Goal: Task Accomplishment & Management: Manage account settings

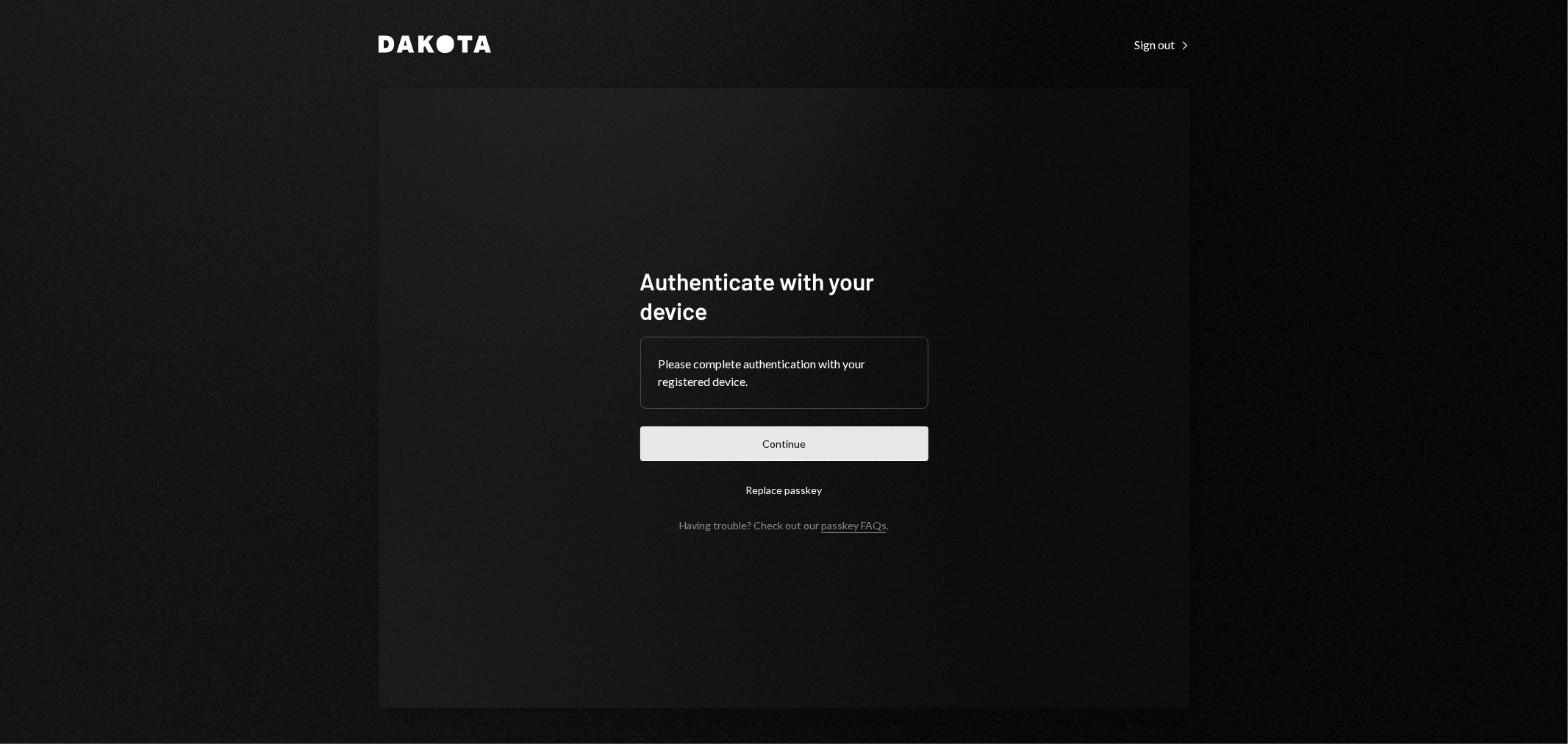
click at [737, 435] on button "Continue" at bounding box center [784, 443] width 289 height 34
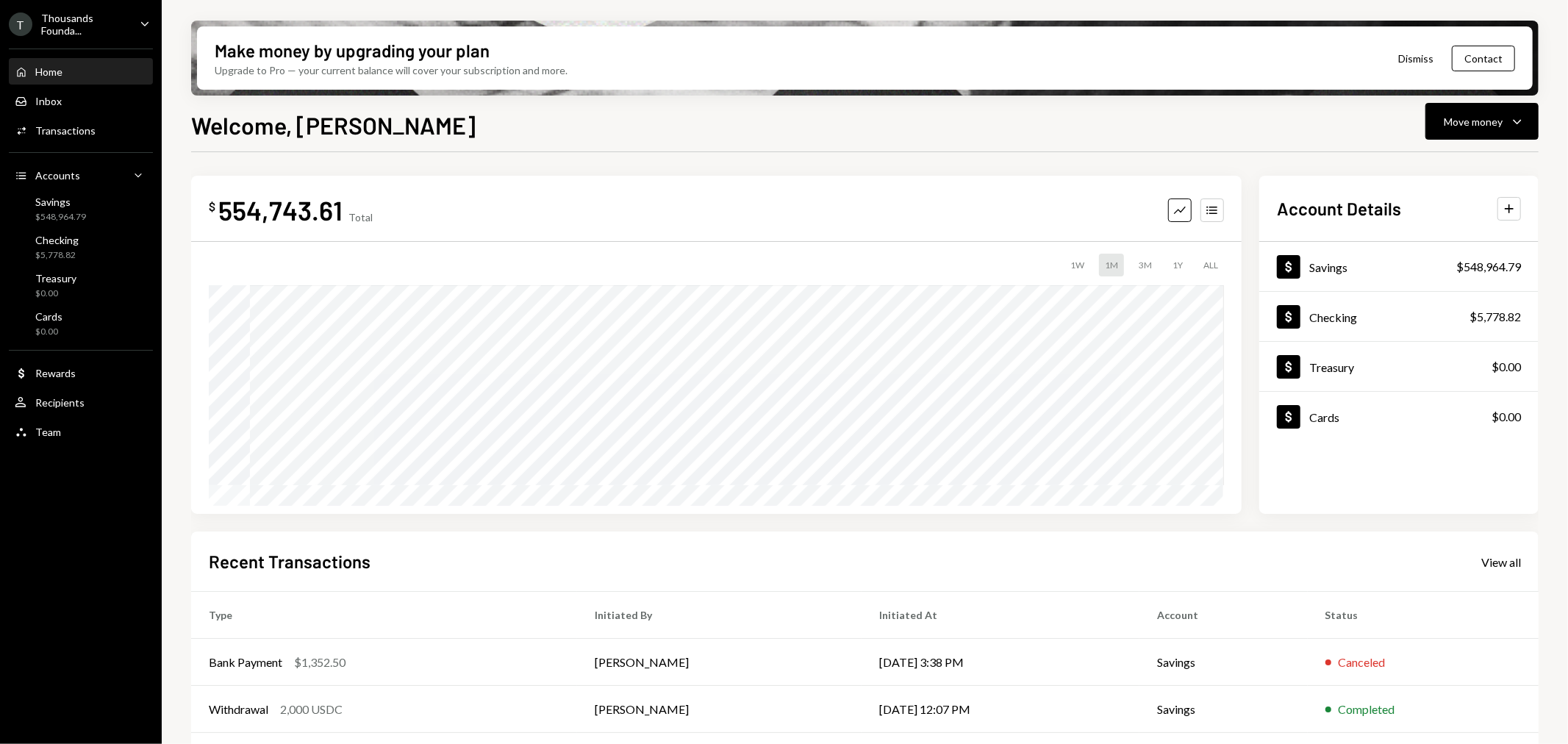
click at [92, 18] on div "Thousands Founda..." at bounding box center [84, 24] width 86 height 25
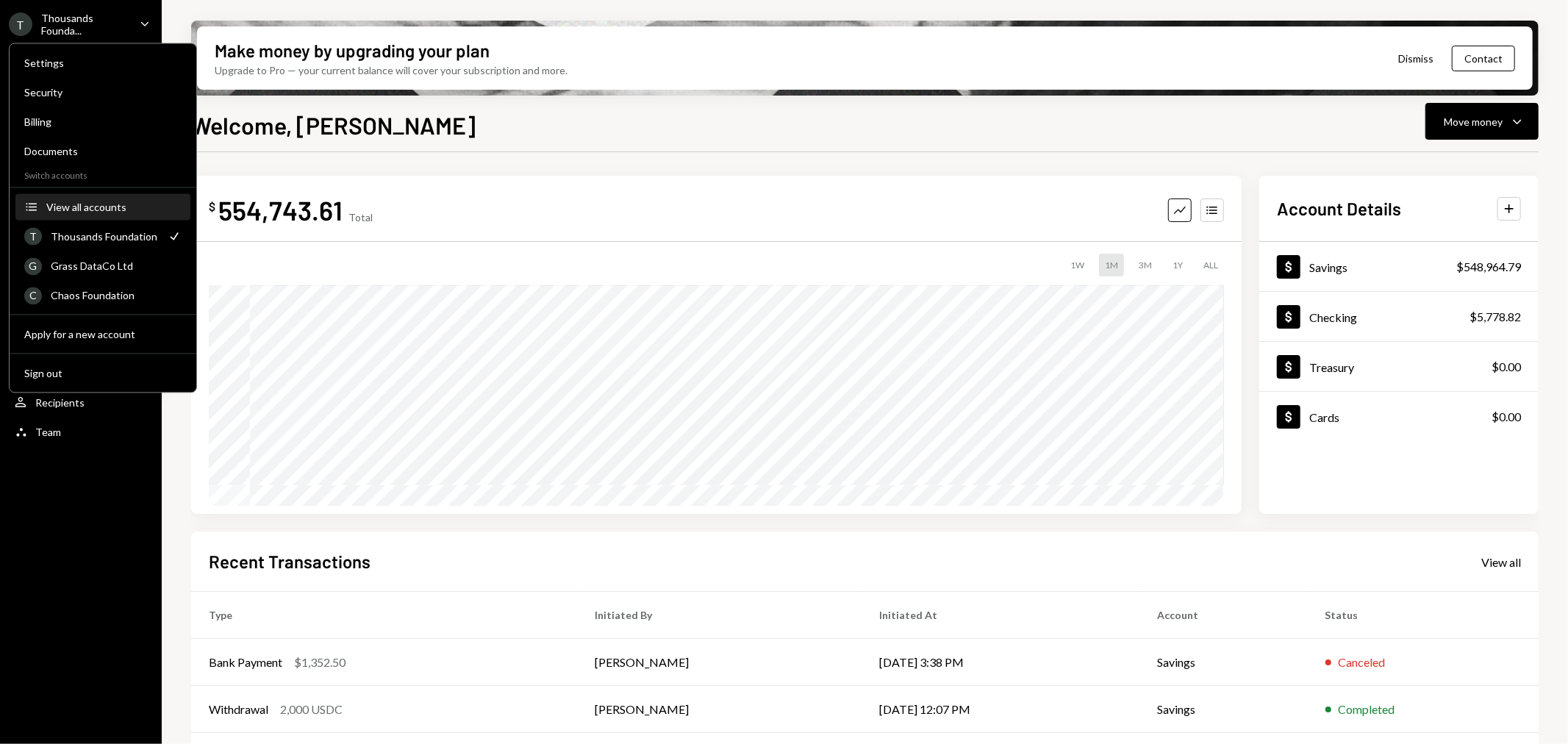
click at [91, 205] on div "View all accounts" at bounding box center [114, 206] width 135 height 13
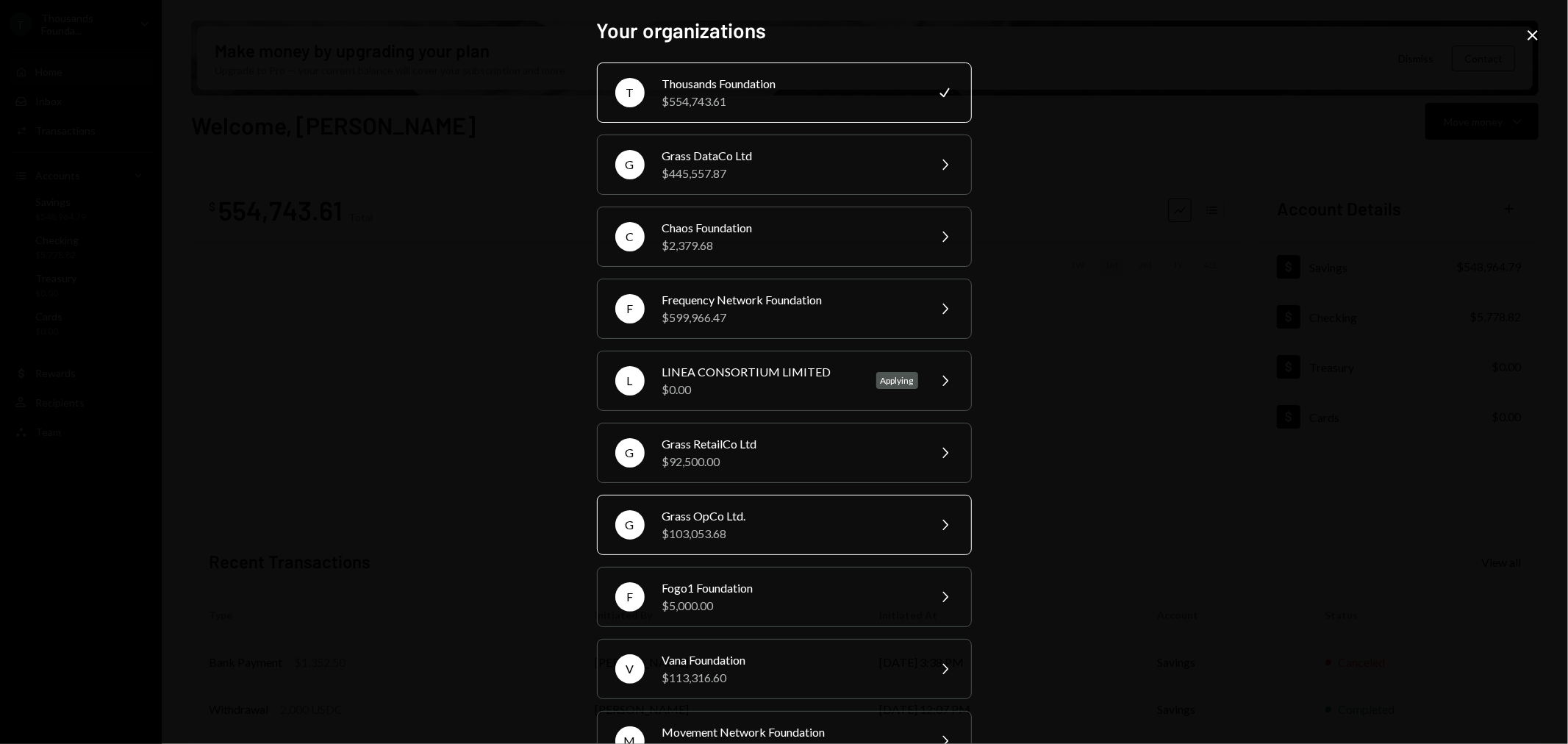
click at [834, 533] on div "$103,053.68" at bounding box center [790, 533] width 256 height 18
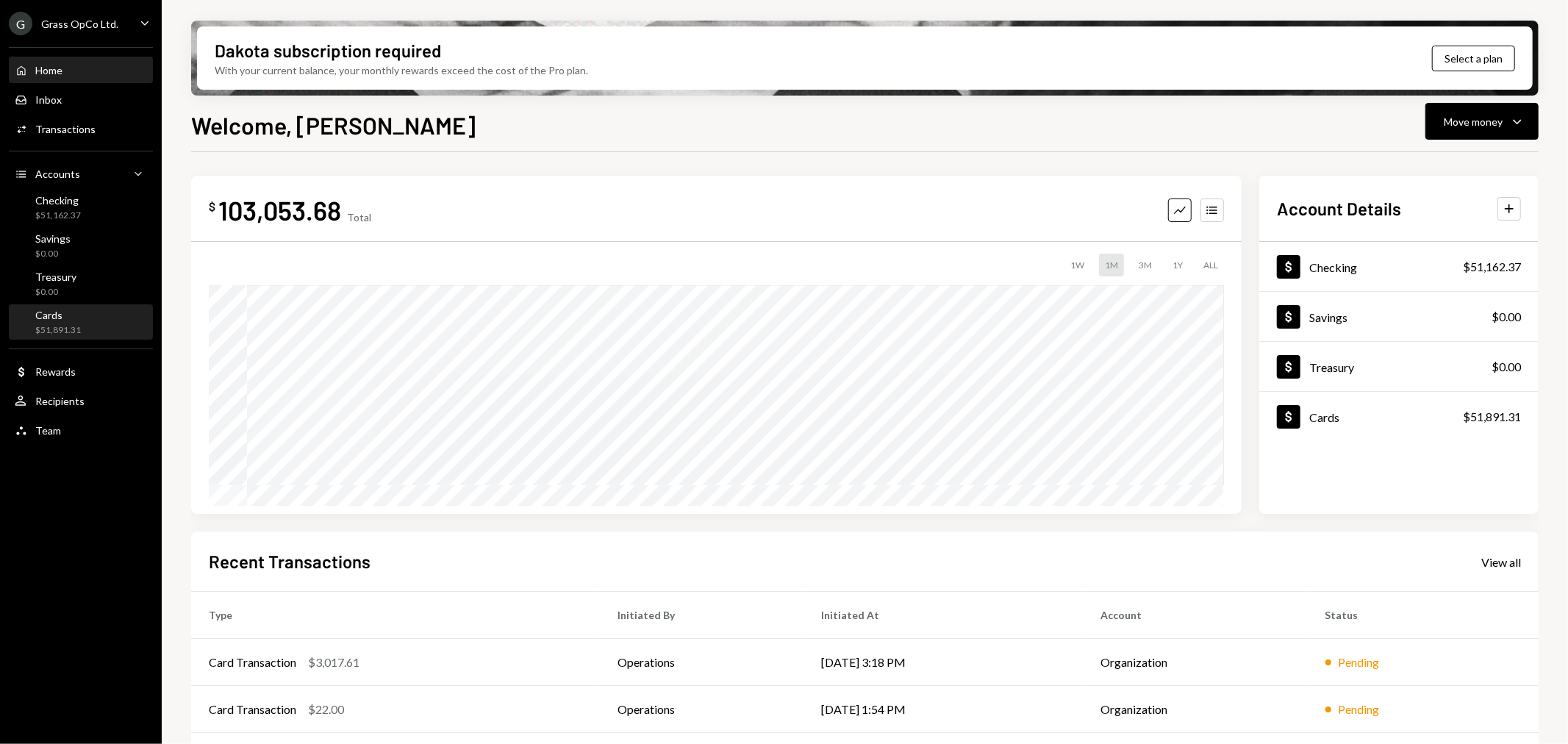
click at [93, 326] on div "Cards $51,891.31" at bounding box center [80, 323] width 133 height 28
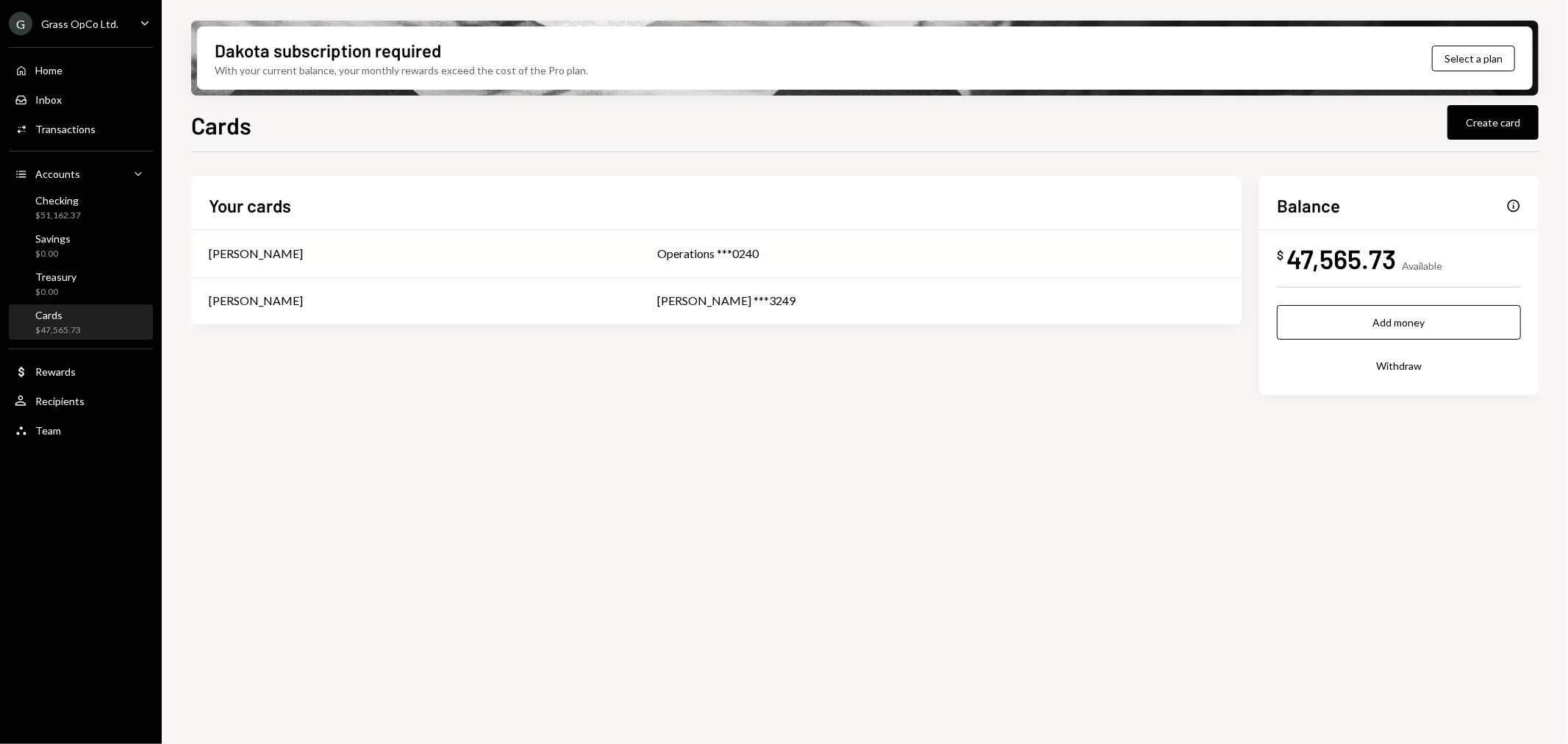
click at [554, 259] on div "[PERSON_NAME]" at bounding box center [415, 253] width 414 height 18
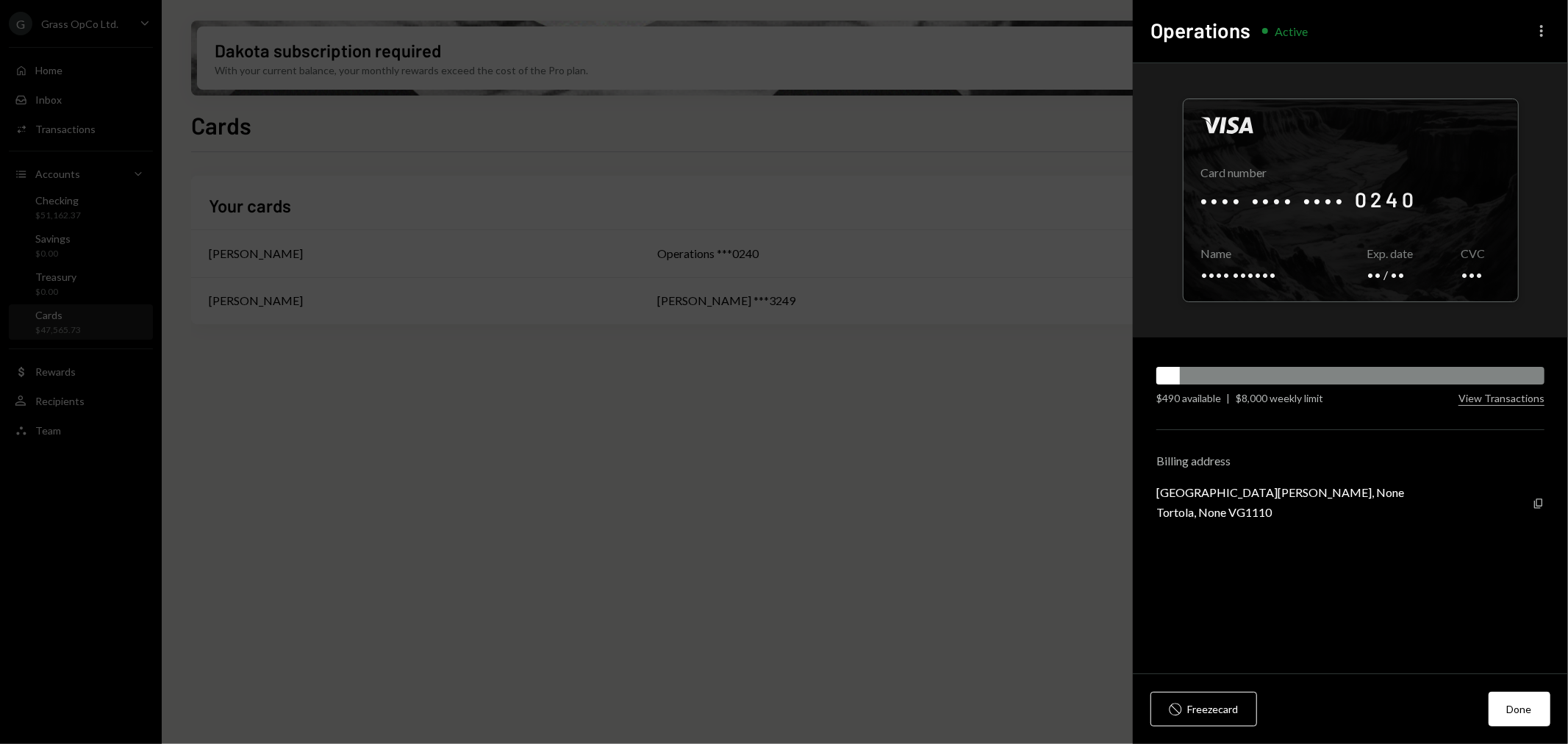
click at [1411, 33] on icon "More" at bounding box center [1541, 31] width 18 height 18
click at [1411, 94] on div "Edit limit" at bounding box center [1499, 88] width 89 height 26
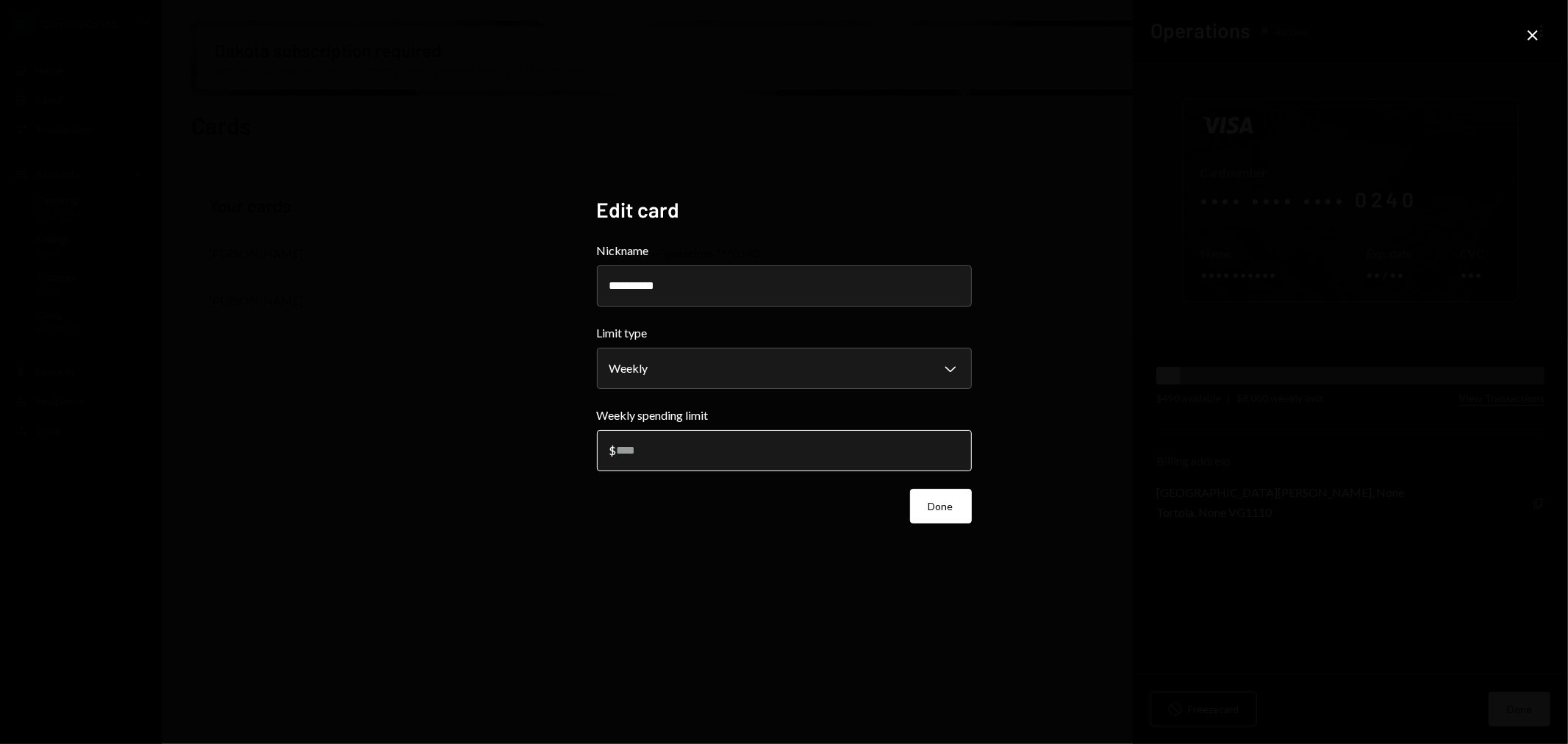
click at [751, 454] on input "****" at bounding box center [784, 450] width 375 height 41
drag, startPoint x: 692, startPoint y: 460, endPoint x: 570, endPoint y: 457, distance: 122.0
click at [570, 457] on div "**********" at bounding box center [784, 372] width 1568 height 744
type input "*****"
click at [928, 497] on button "Done" at bounding box center [941, 506] width 62 height 34
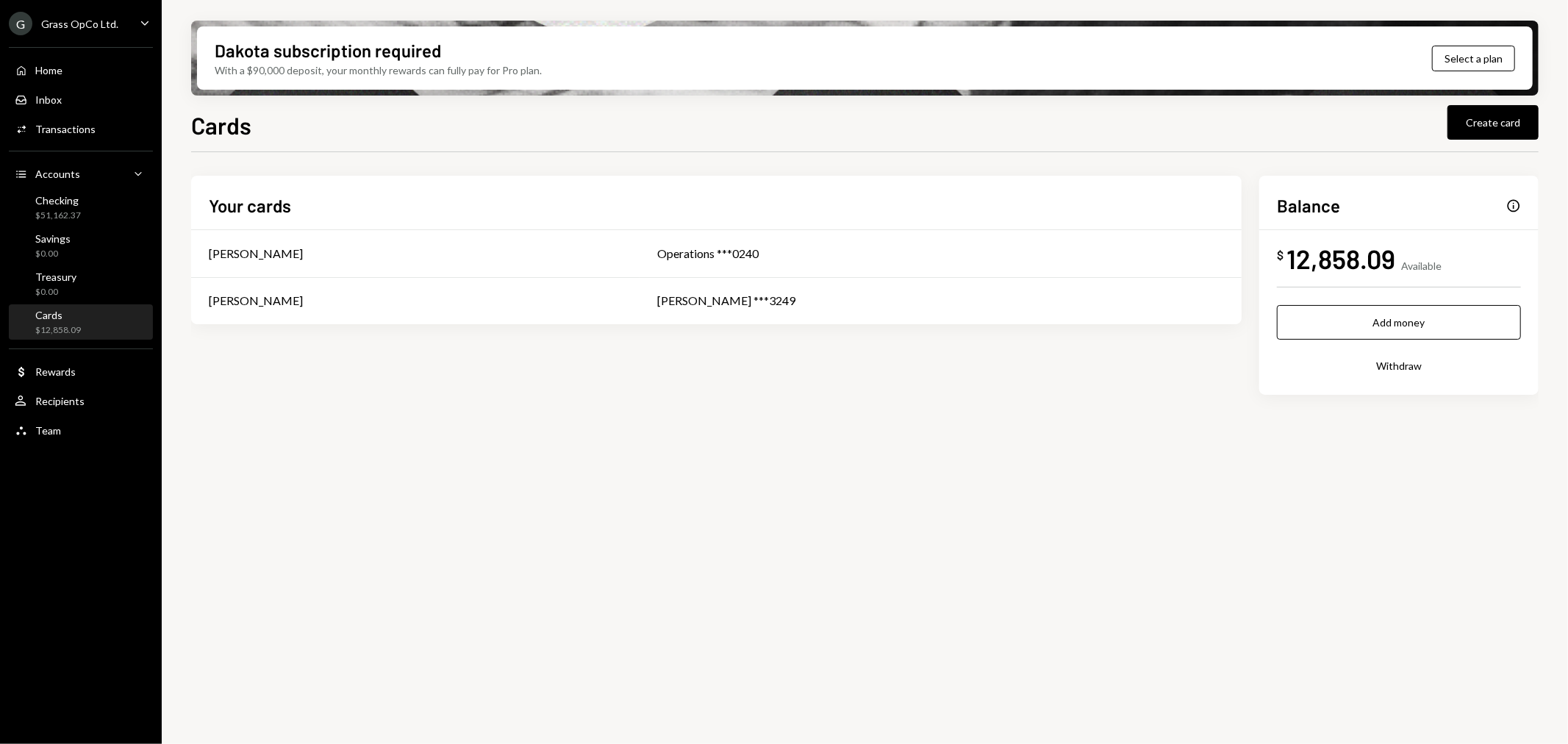
click at [98, 18] on div "Grass OpCo Ltd." at bounding box center [80, 24] width 77 height 13
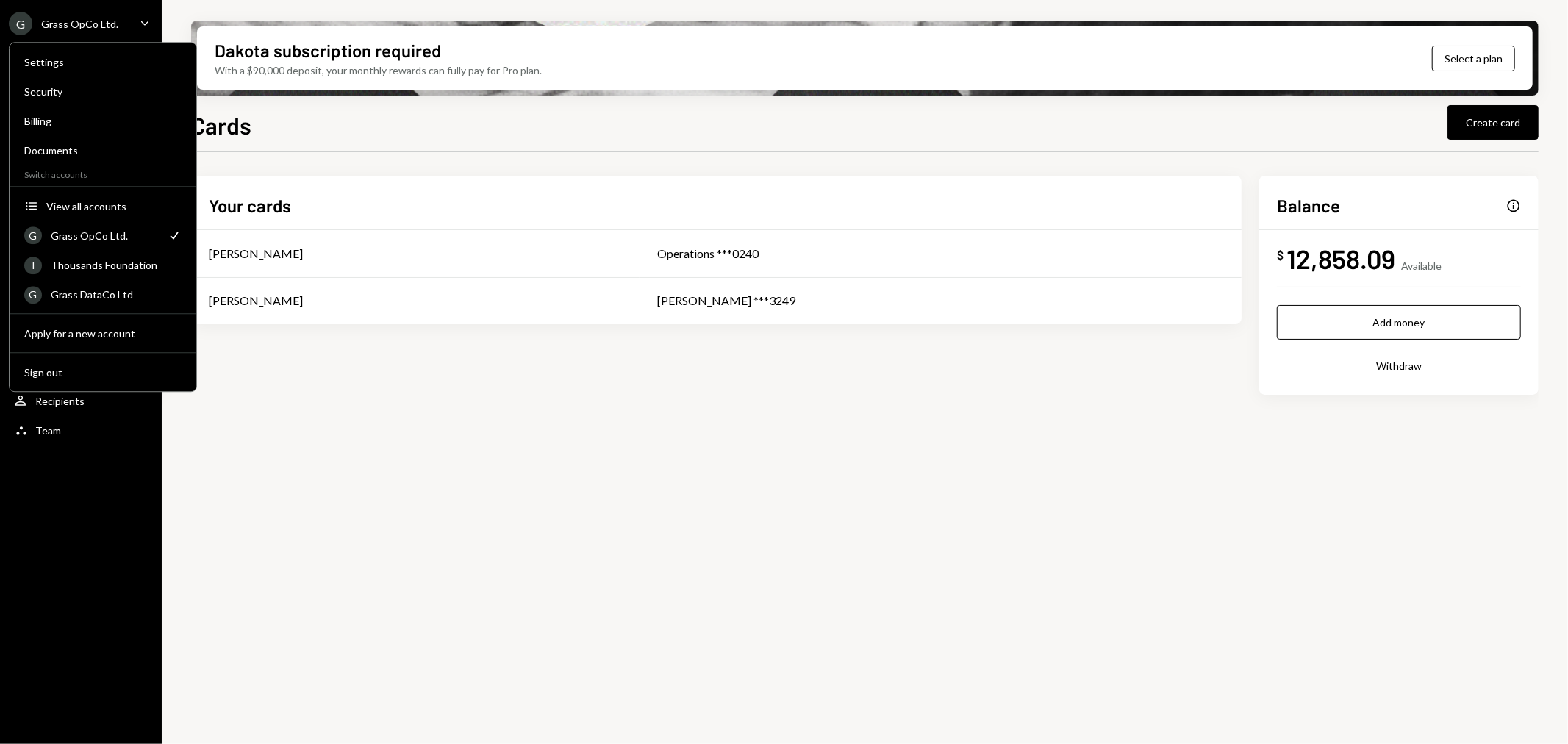
drag, startPoint x: 60, startPoint y: 360, endPoint x: 158, endPoint y: 491, distance: 163.6
click at [158, 491] on body "G Grass OpCo Ltd. Caret Down Home Home Inbox Inbox Activities Transactions Acco…" at bounding box center [784, 372] width 1568 height 744
